Goal: Transaction & Acquisition: Book appointment/travel/reservation

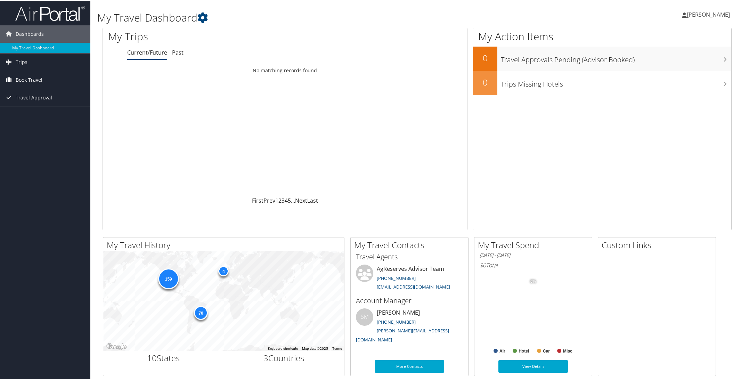
click at [33, 79] on span "Book Travel" at bounding box center [29, 79] width 27 height 17
click at [37, 115] on link "Book/Manage Online Trips" at bounding box center [45, 114] width 90 height 10
